Goal: Register for event/course

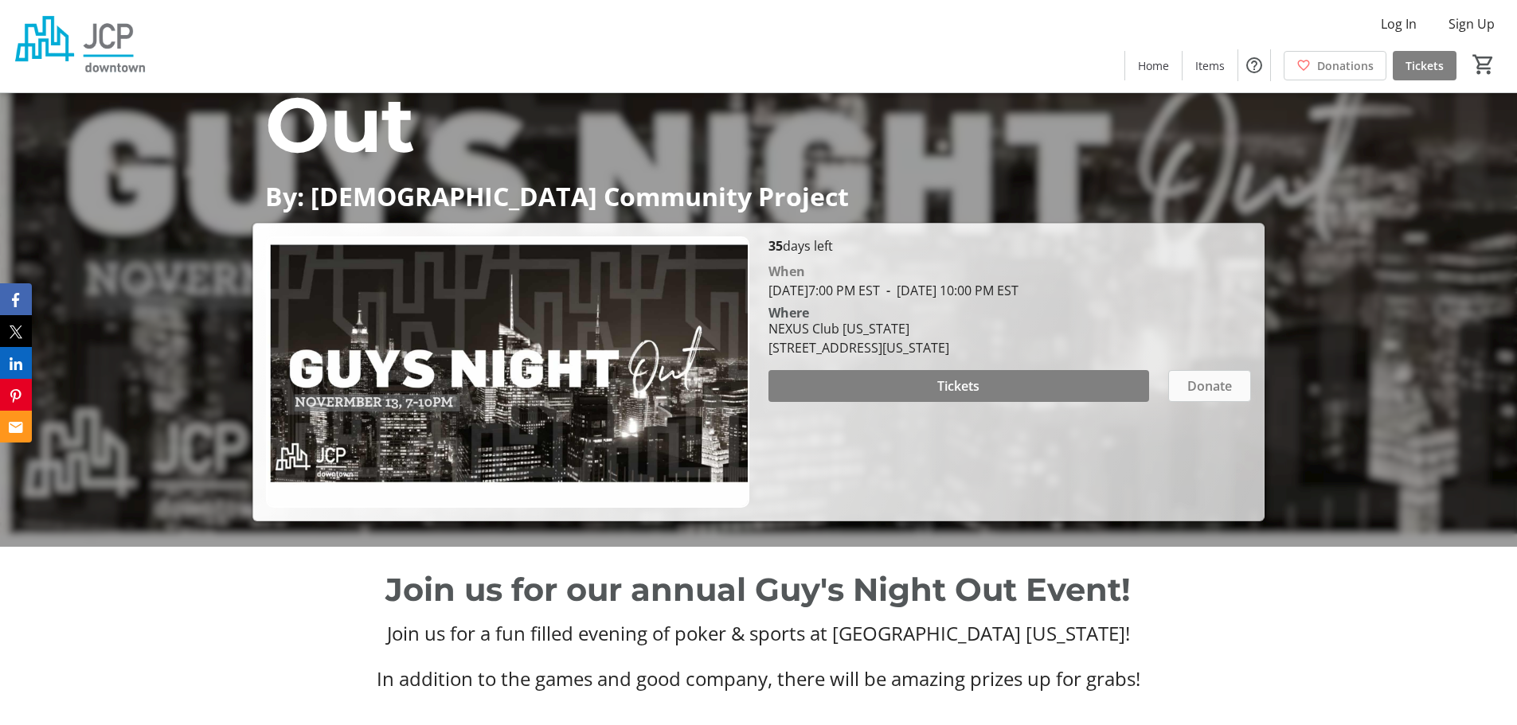
scroll to position [120, 0]
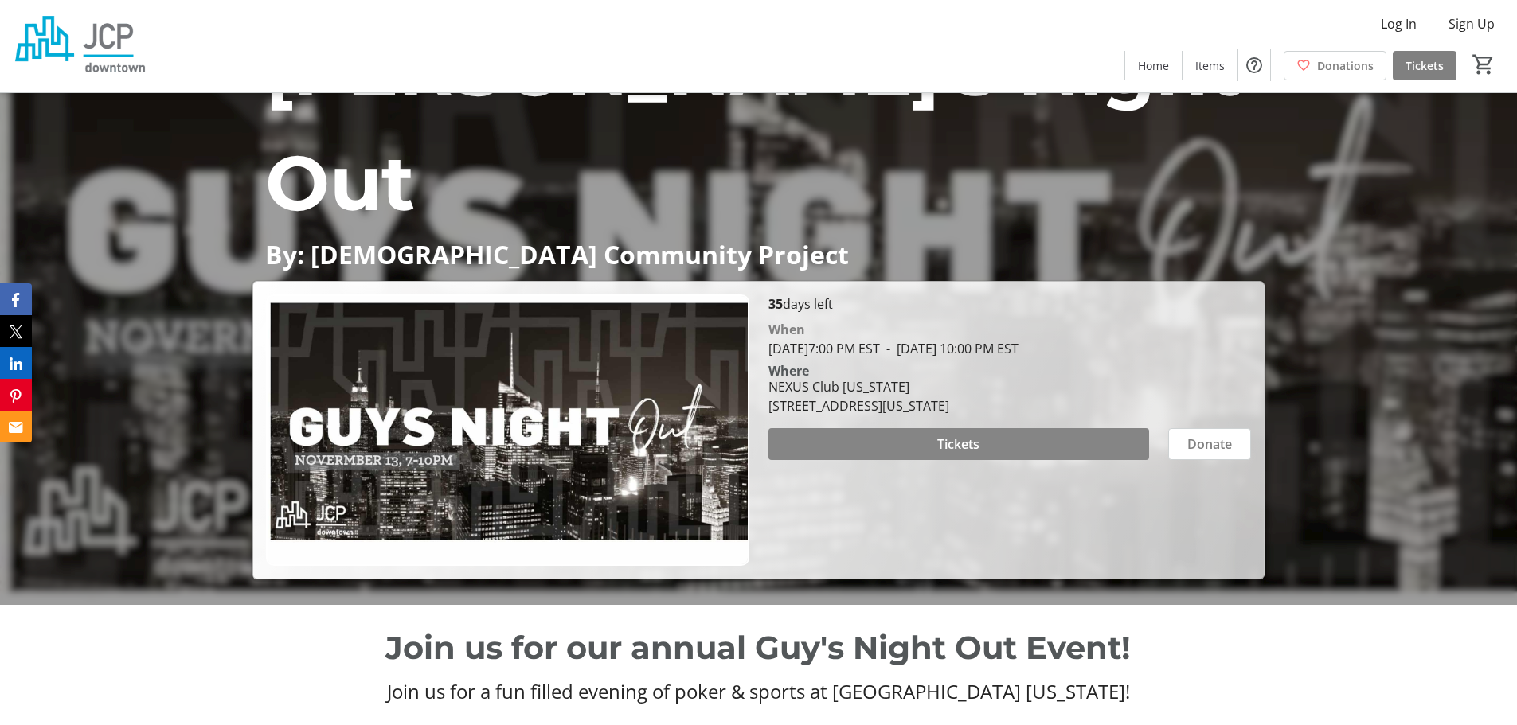
click at [978, 437] on span "Tickets" at bounding box center [958, 444] width 42 height 19
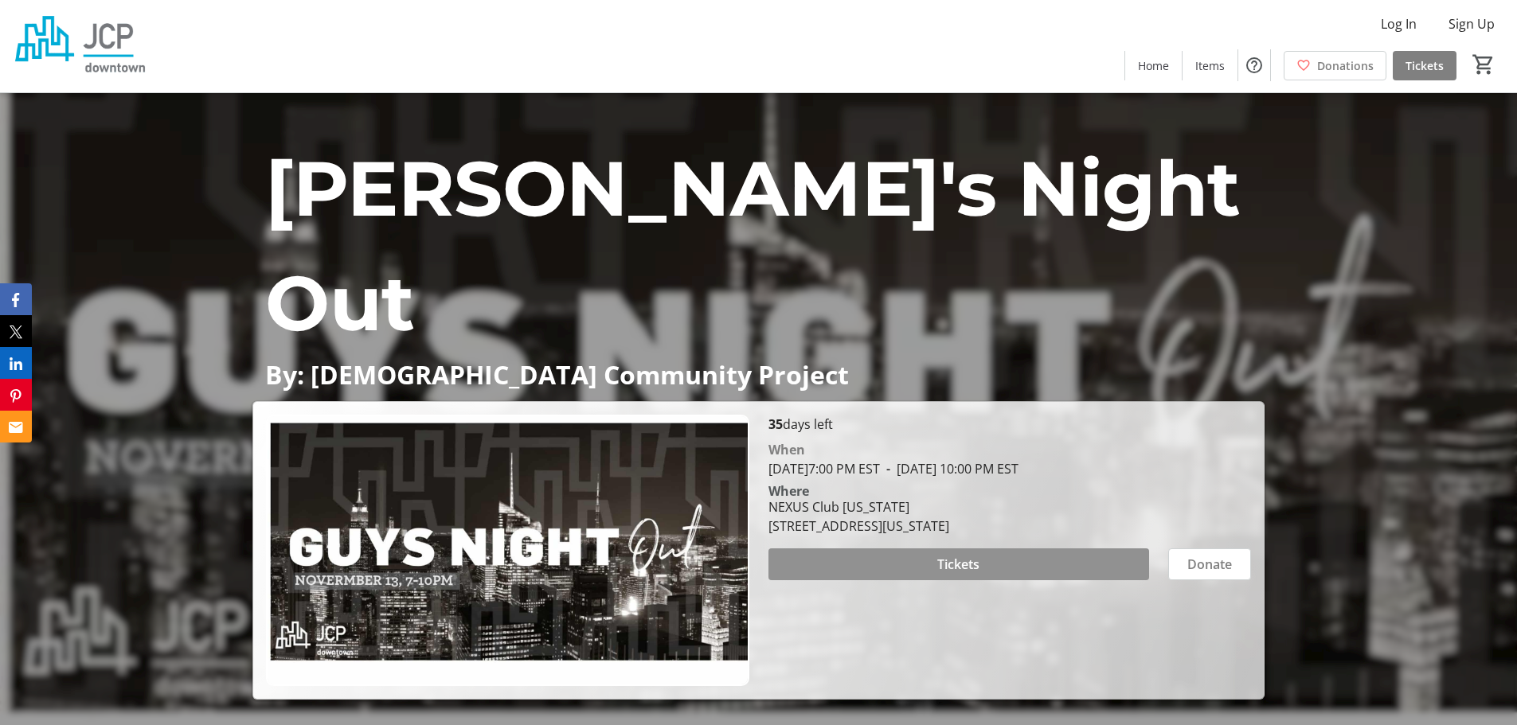
click at [998, 556] on span at bounding box center [958, 564] width 381 height 38
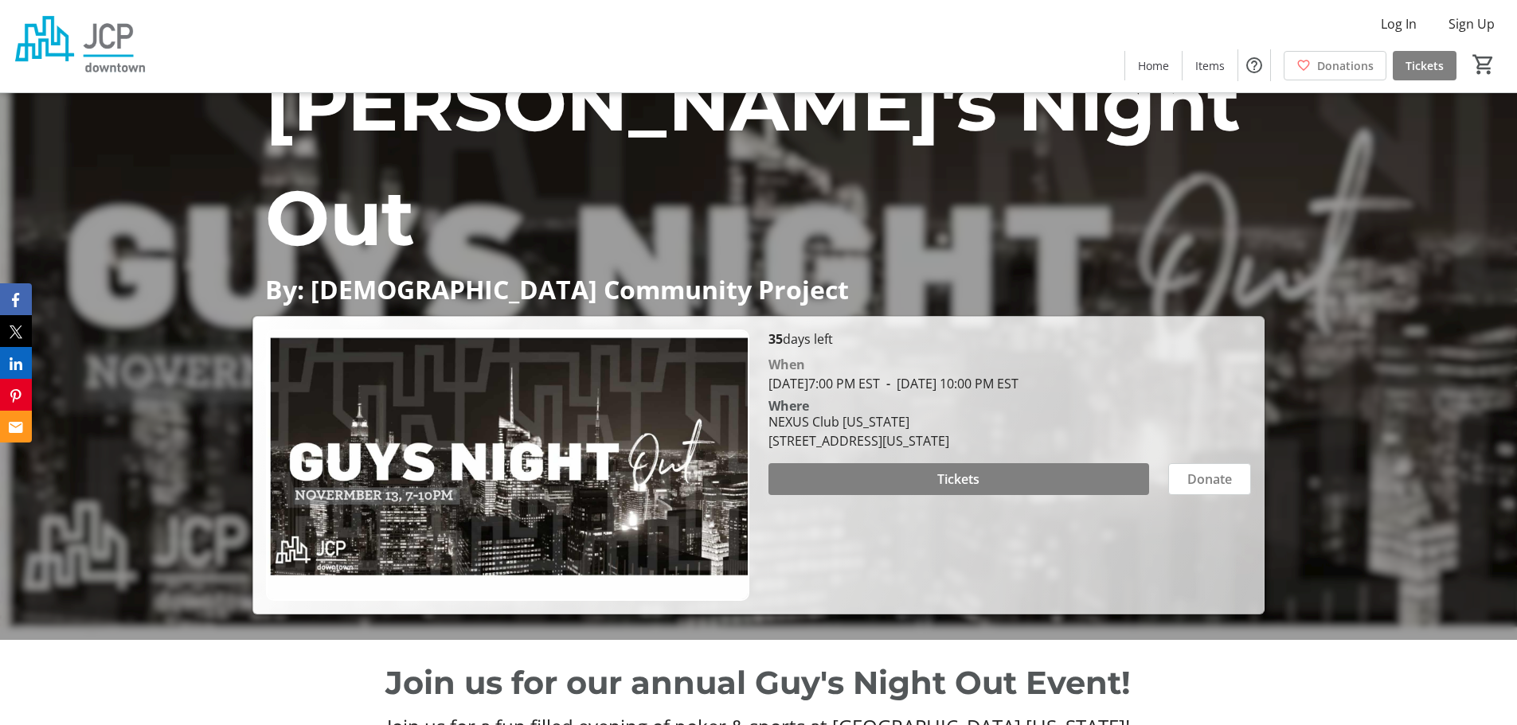
scroll to position [80, 0]
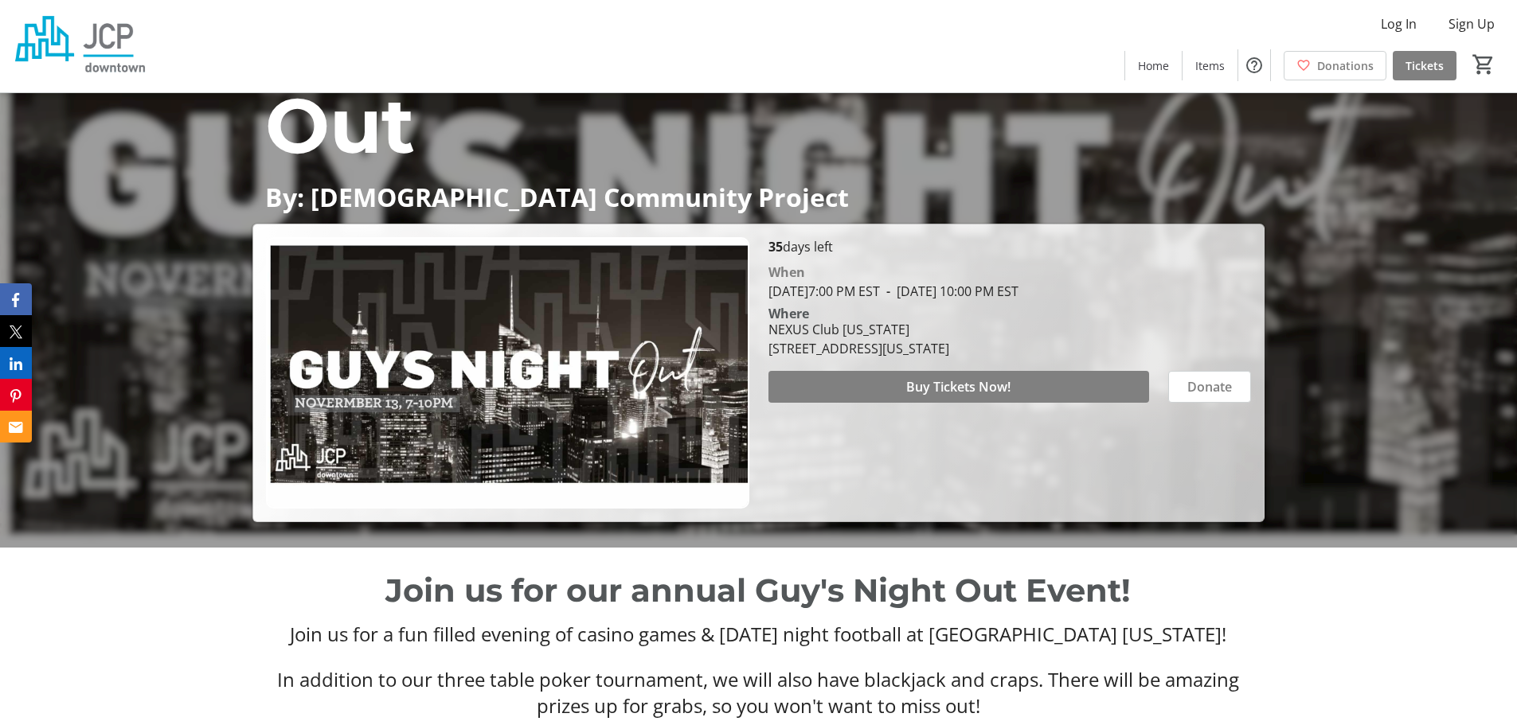
scroll to position [159, 0]
